Goal: Transaction & Acquisition: Purchase product/service

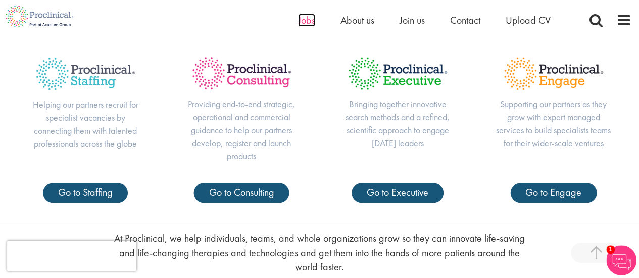
click at [306, 18] on span "Jobs" at bounding box center [306, 20] width 17 height 13
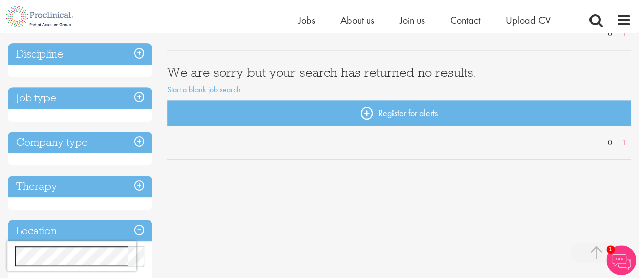
scroll to position [155, 0]
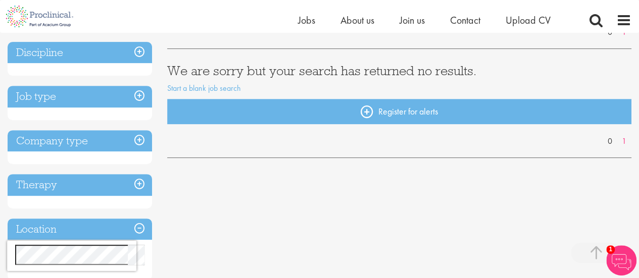
click at [143, 94] on h3 "Job type" at bounding box center [80, 97] width 145 height 22
click at [48, 92] on h3 "Job type" at bounding box center [80, 97] width 145 height 22
click at [44, 115] on div "Job type" at bounding box center [80, 103] width 145 height 34
click at [138, 97] on h3 "Job type" at bounding box center [80, 97] width 145 height 22
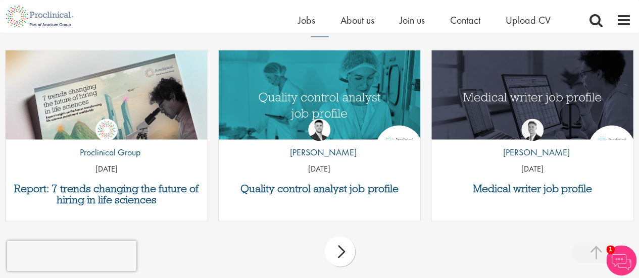
scroll to position [745, 0]
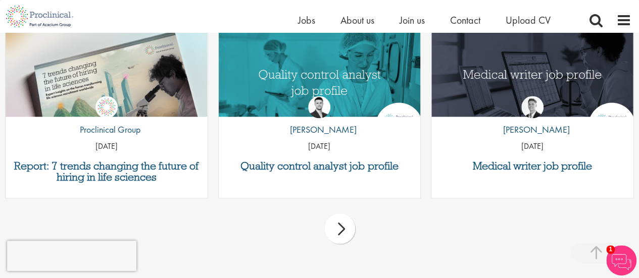
click at [346, 228] on div "next" at bounding box center [340, 229] width 30 height 30
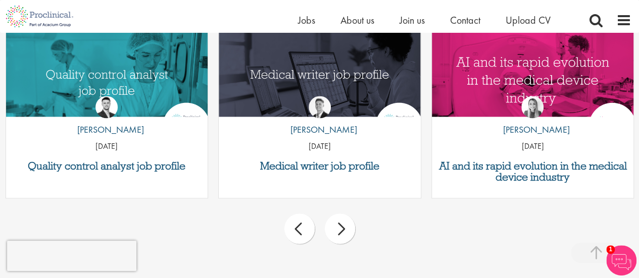
click at [346, 228] on div "next" at bounding box center [340, 229] width 30 height 30
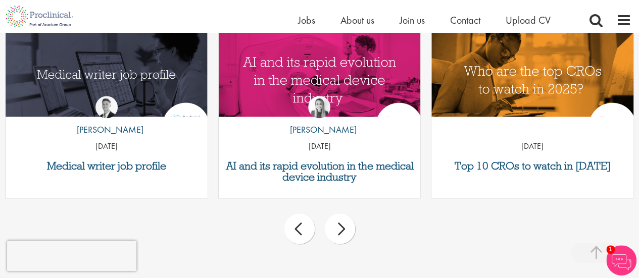
click at [346, 228] on div "next" at bounding box center [340, 229] width 30 height 30
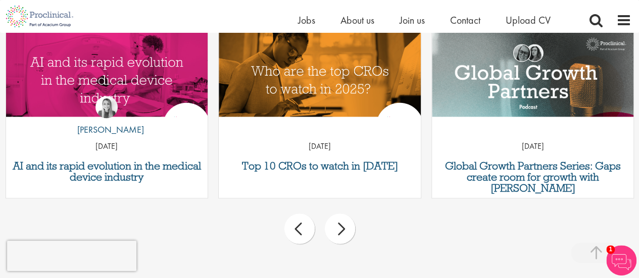
click at [346, 228] on div "next" at bounding box center [340, 229] width 30 height 30
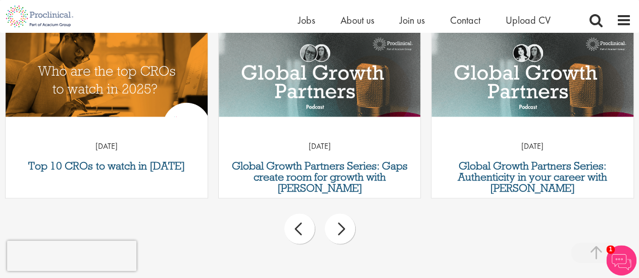
click at [346, 228] on div "next" at bounding box center [340, 229] width 30 height 30
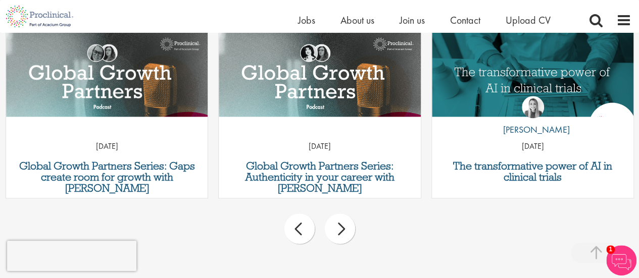
click at [346, 228] on div "next" at bounding box center [340, 229] width 30 height 30
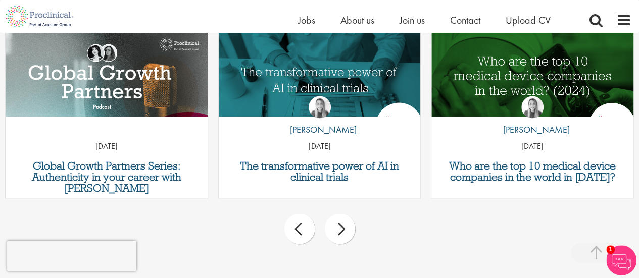
click at [300, 232] on div "prev" at bounding box center [299, 229] width 30 height 30
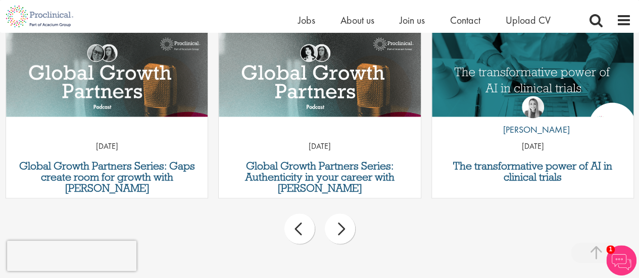
click at [300, 232] on div "prev" at bounding box center [299, 229] width 30 height 30
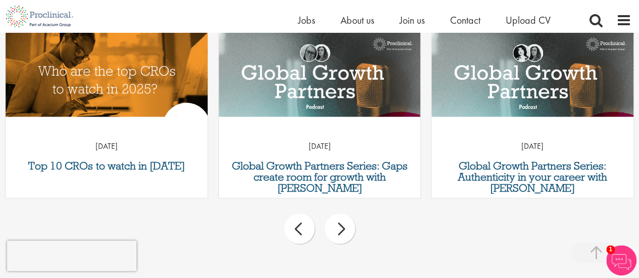
click at [300, 232] on div "prev" at bounding box center [299, 229] width 30 height 30
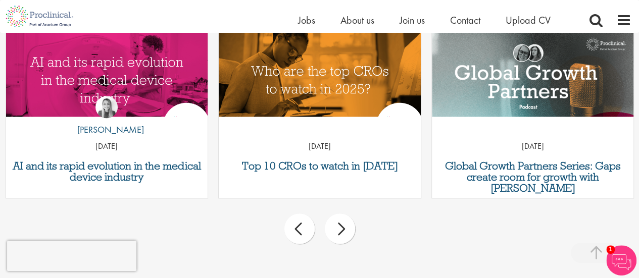
click at [300, 232] on div "prev" at bounding box center [299, 229] width 30 height 30
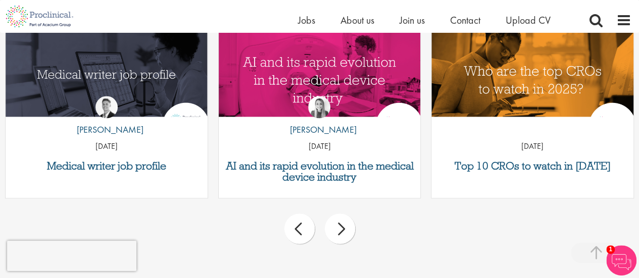
click at [300, 232] on div "prev" at bounding box center [299, 229] width 30 height 30
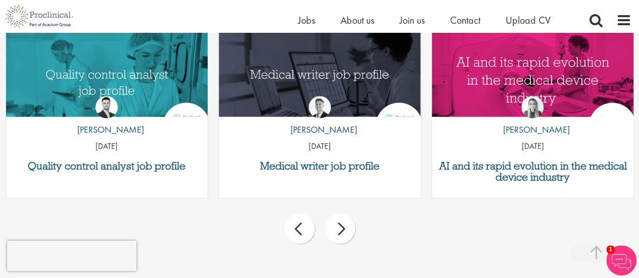
click at [300, 232] on div "prev" at bounding box center [299, 229] width 30 height 30
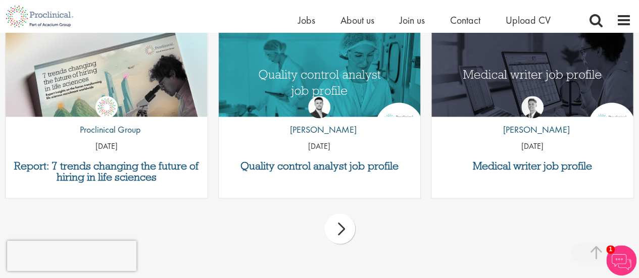
click at [300, 232] on div "prev next" at bounding box center [319, 231] width 639 height 44
click at [96, 145] on p "[DATE]" at bounding box center [107, 147] width 202 height 12
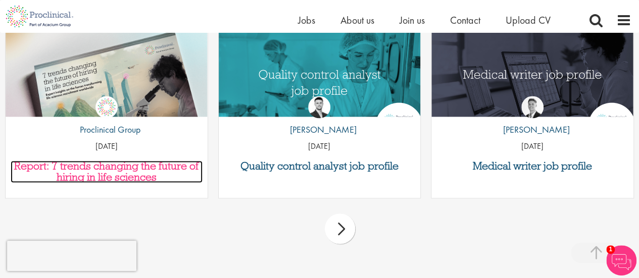
click at [98, 167] on h3 "Report: 7 trends changing the future of hiring in life sciences" at bounding box center [107, 172] width 192 height 22
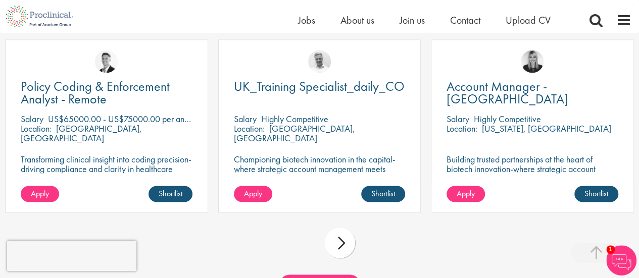
scroll to position [947, 0]
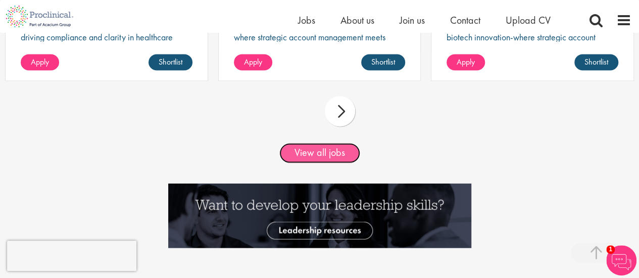
click at [331, 153] on link "View all jobs" at bounding box center [319, 153] width 81 height 20
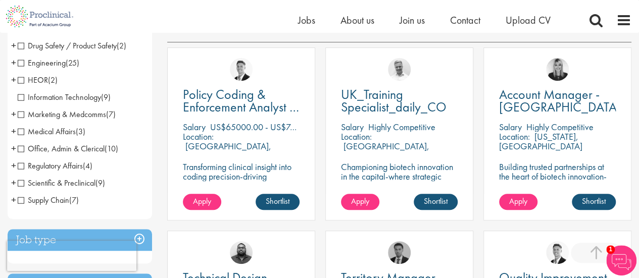
scroll to position [182, 0]
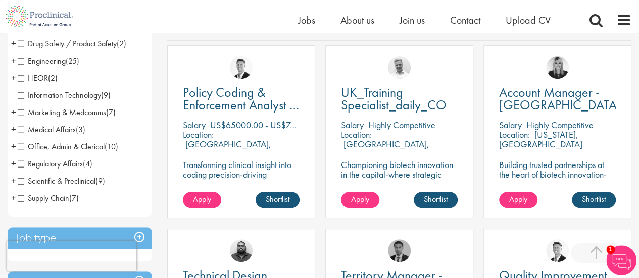
click at [66, 182] on span "Scientific & Preclinical" at bounding box center [57, 181] width 78 height 11
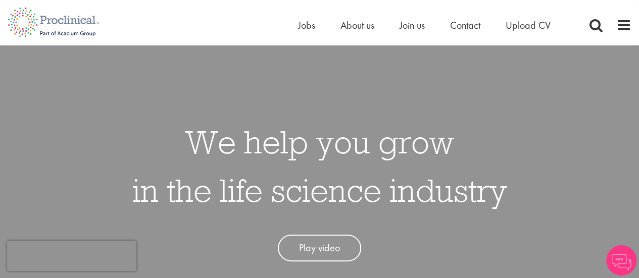
scroll to position [11, 0]
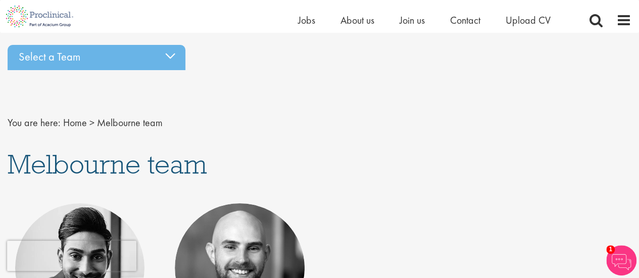
scroll to position [9, 0]
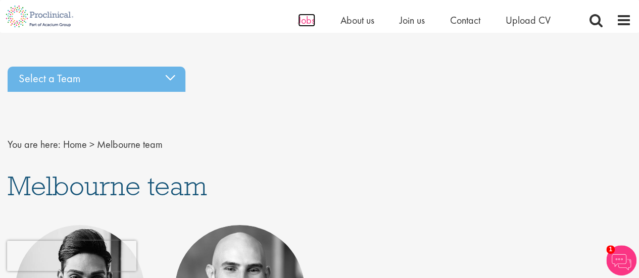
click at [311, 23] on span "Jobs" at bounding box center [306, 20] width 17 height 13
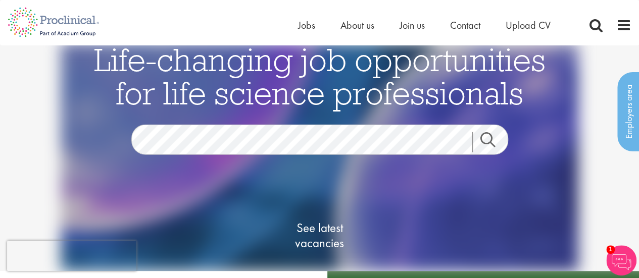
scroll to position [5, 0]
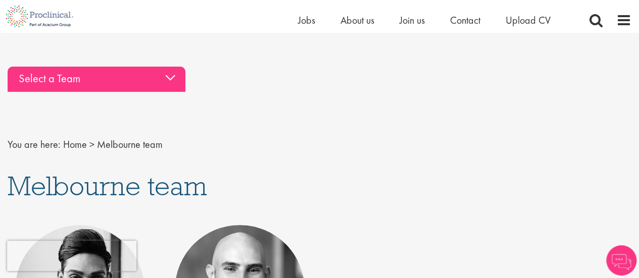
click at [178, 81] on div "Select a Team" at bounding box center [97, 79] width 178 height 25
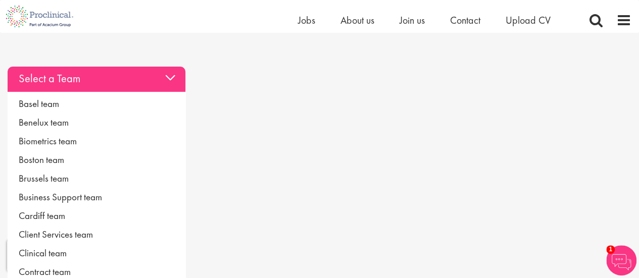
click at [180, 81] on div "Select a Team" at bounding box center [97, 79] width 178 height 25
